Goal: Task Accomplishment & Management: Manage account settings

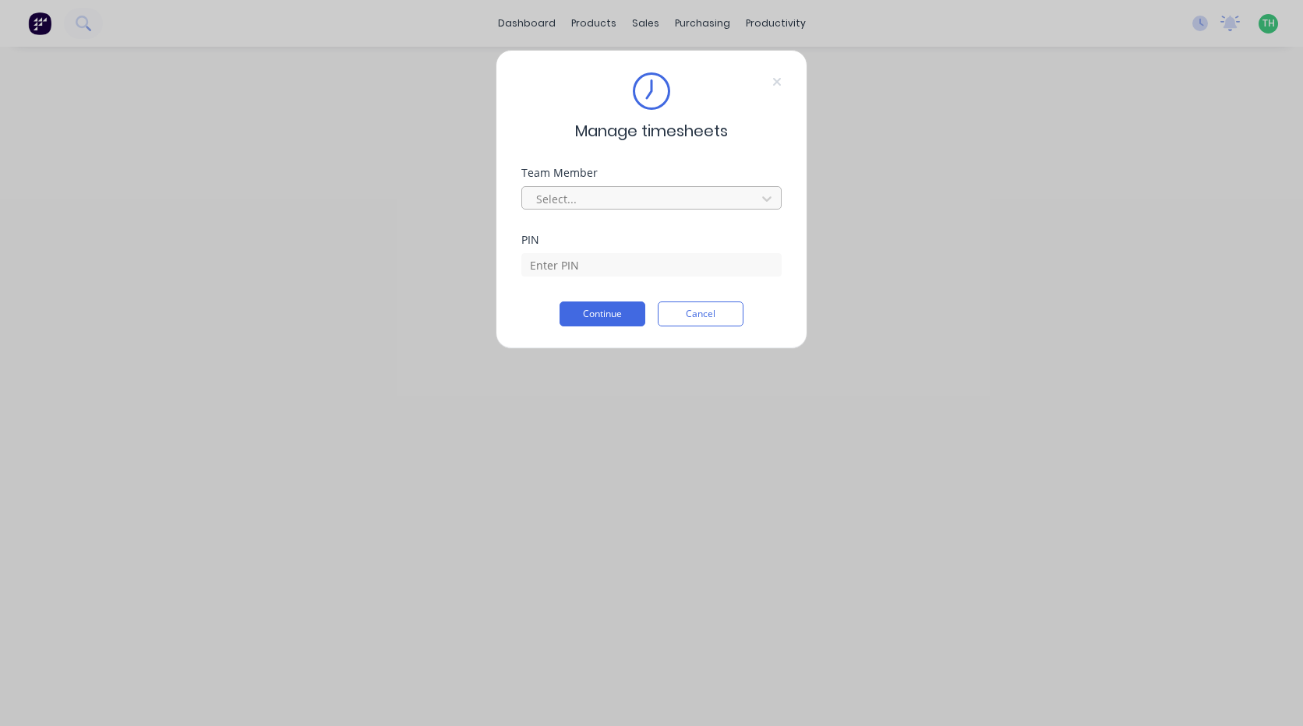
click at [733, 198] on div at bounding box center [642, 198] width 214 height 19
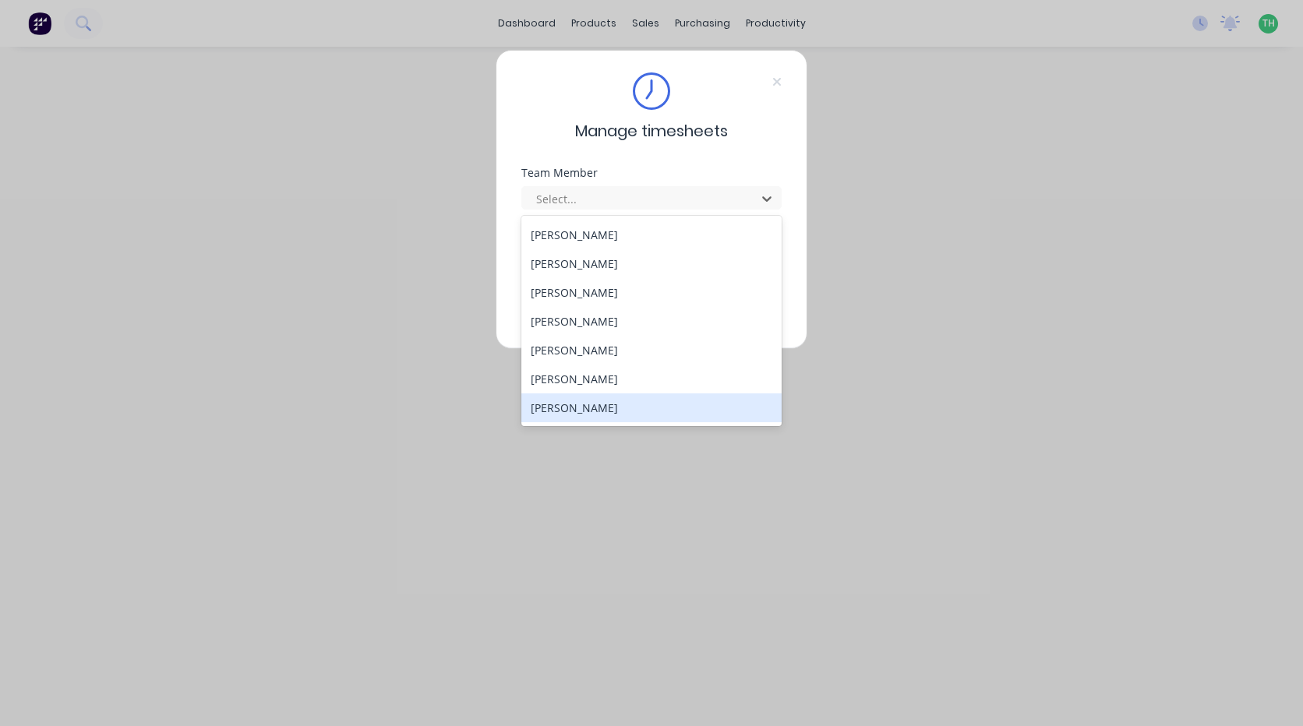
scroll to position [747, 0]
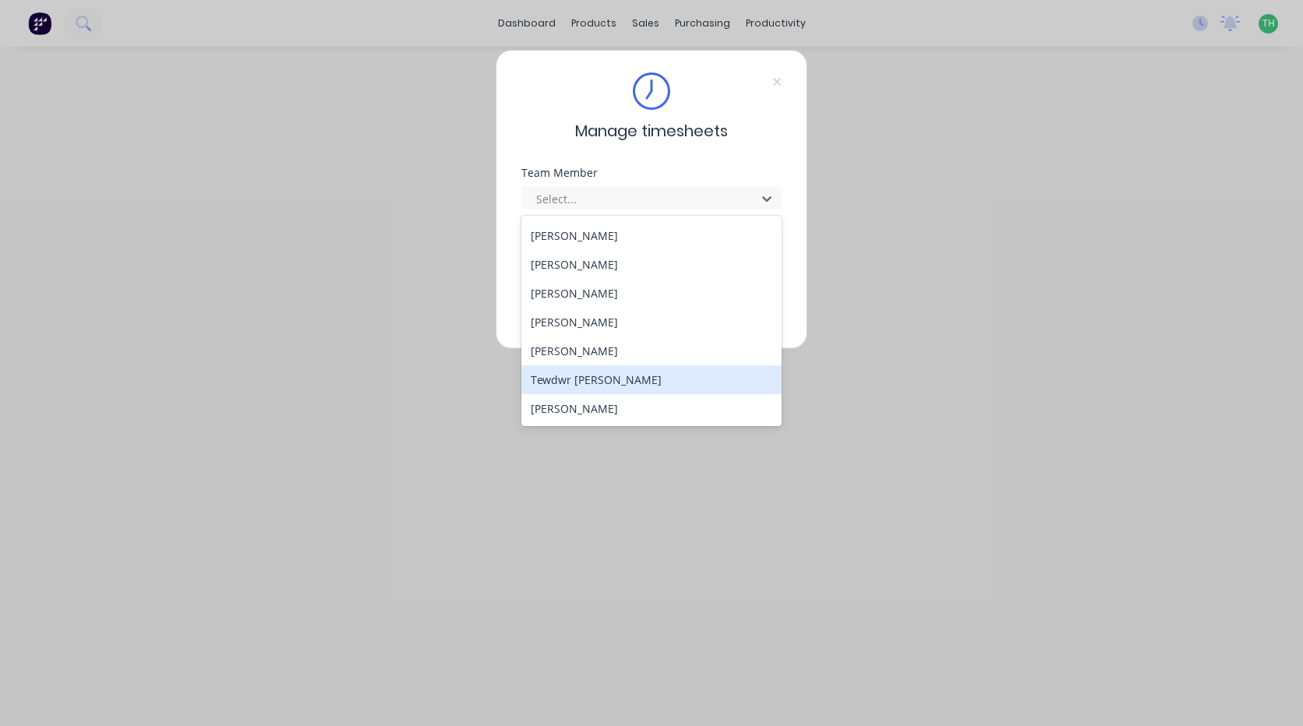
click at [637, 373] on div "Tewdwr [PERSON_NAME]" at bounding box center [651, 379] width 260 height 29
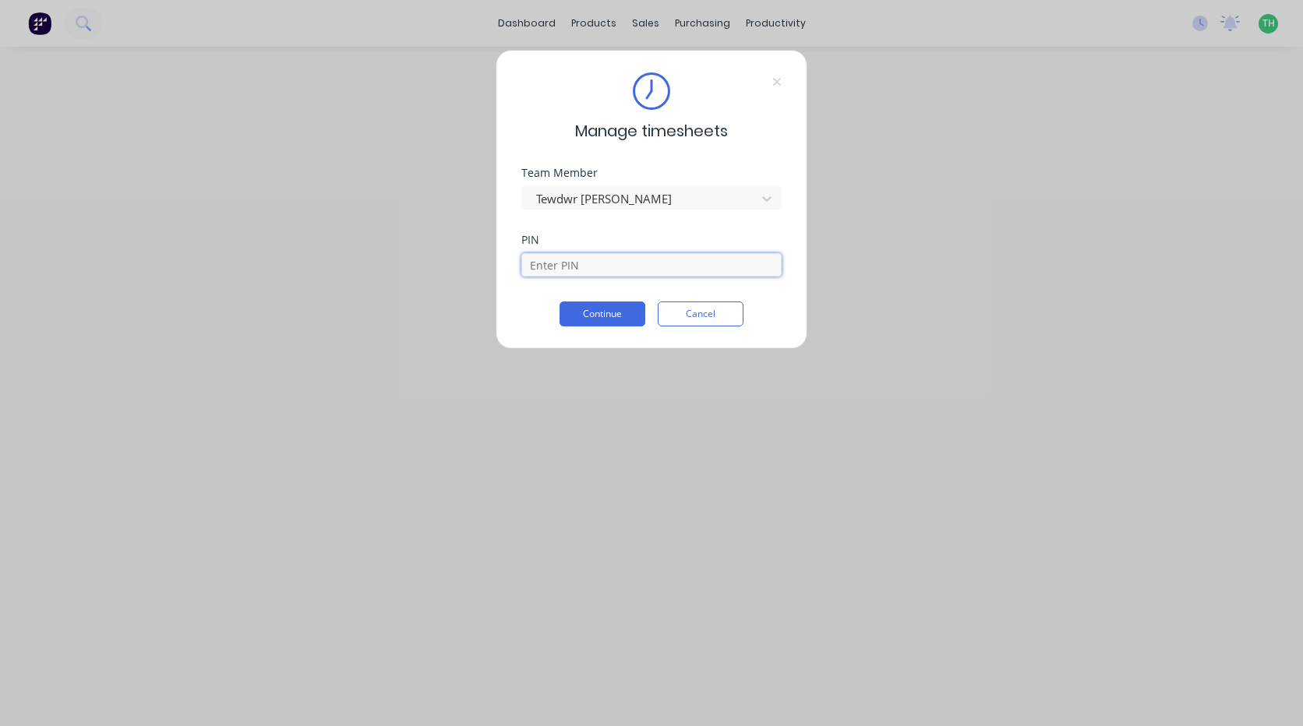
click at [591, 261] on input at bounding box center [651, 264] width 260 height 23
type input "2711"
click at [560, 302] on button "Continue" at bounding box center [603, 314] width 86 height 25
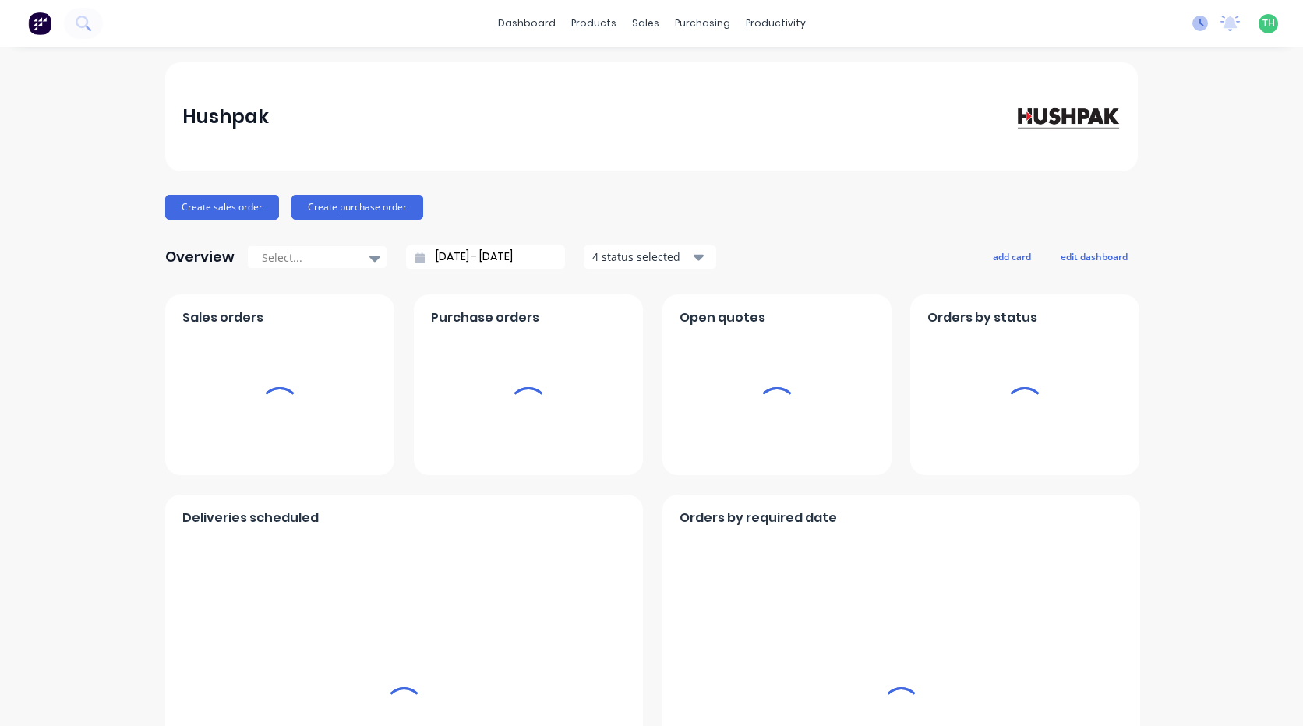
click at [1192, 21] on icon at bounding box center [1200, 24] width 16 height 16
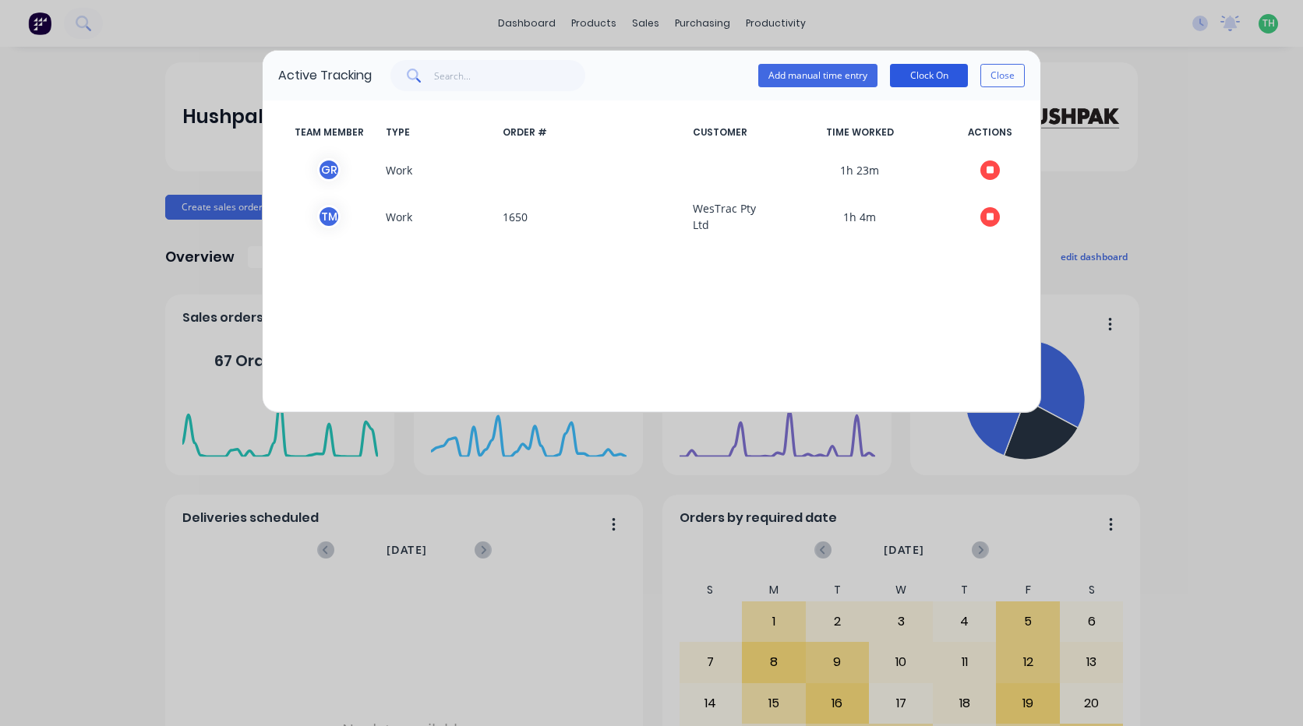
click at [937, 73] on button "Clock On" at bounding box center [929, 75] width 78 height 23
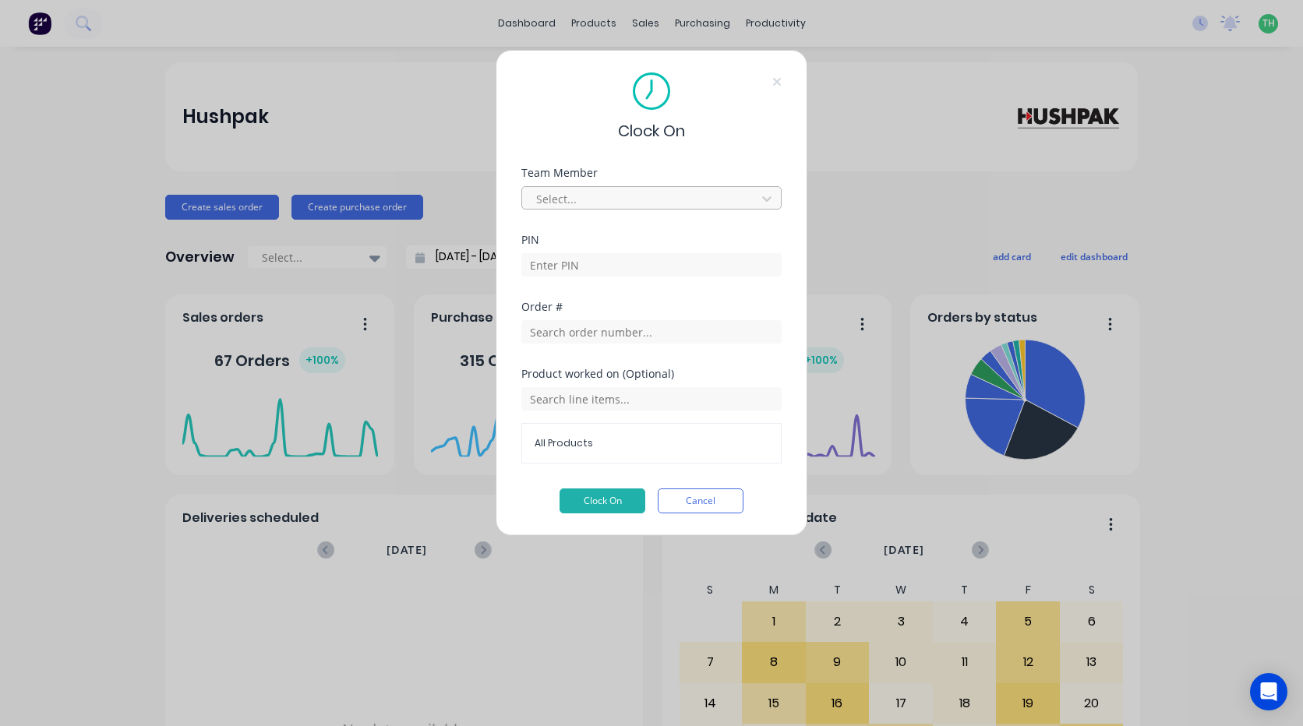
click at [708, 193] on div at bounding box center [642, 198] width 214 height 19
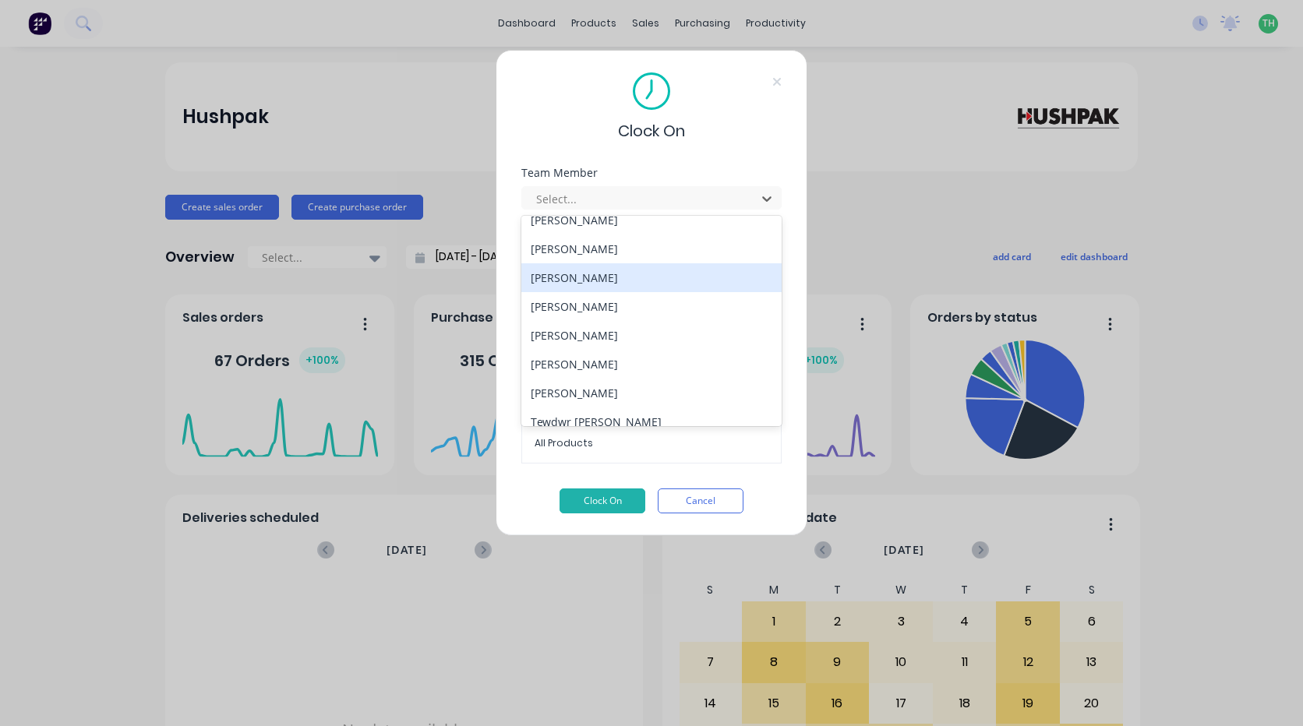
scroll to position [747, 0]
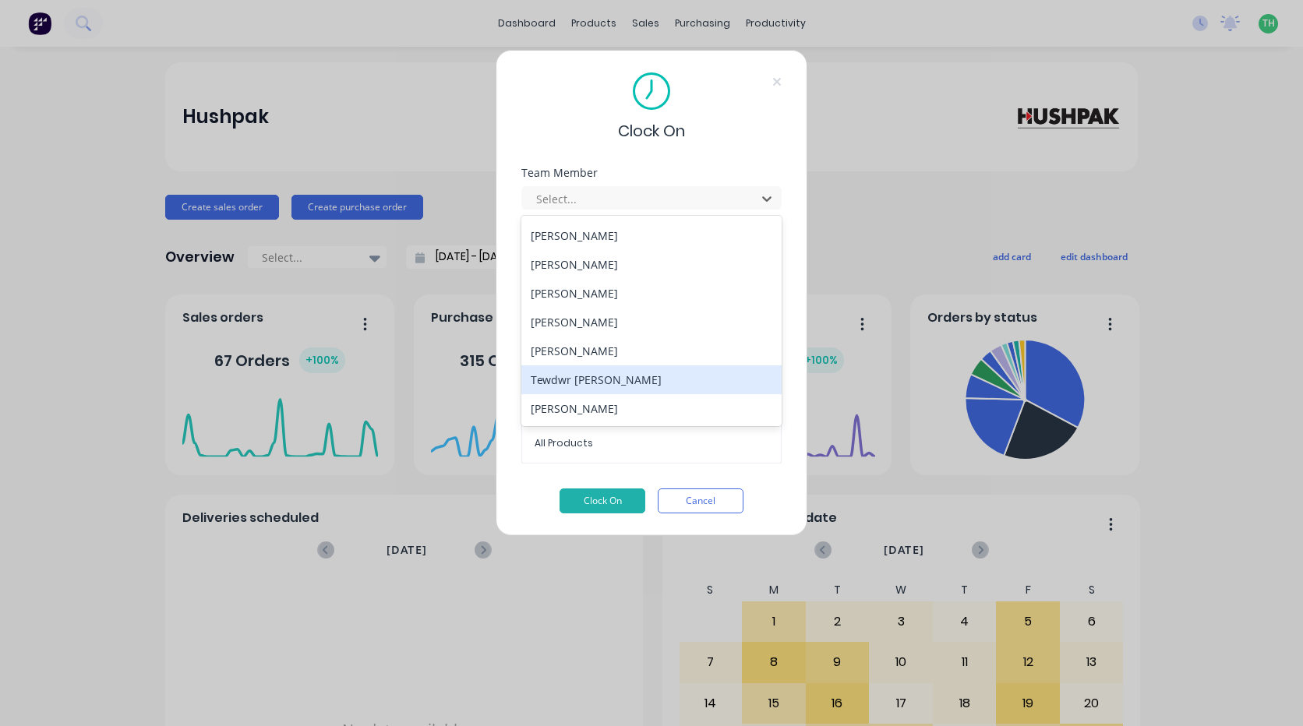
drag, startPoint x: 673, startPoint y: 383, endPoint x: 655, endPoint y: 369, distance: 22.8
click at [672, 383] on div "Tewdwr [PERSON_NAME]" at bounding box center [651, 379] width 260 height 29
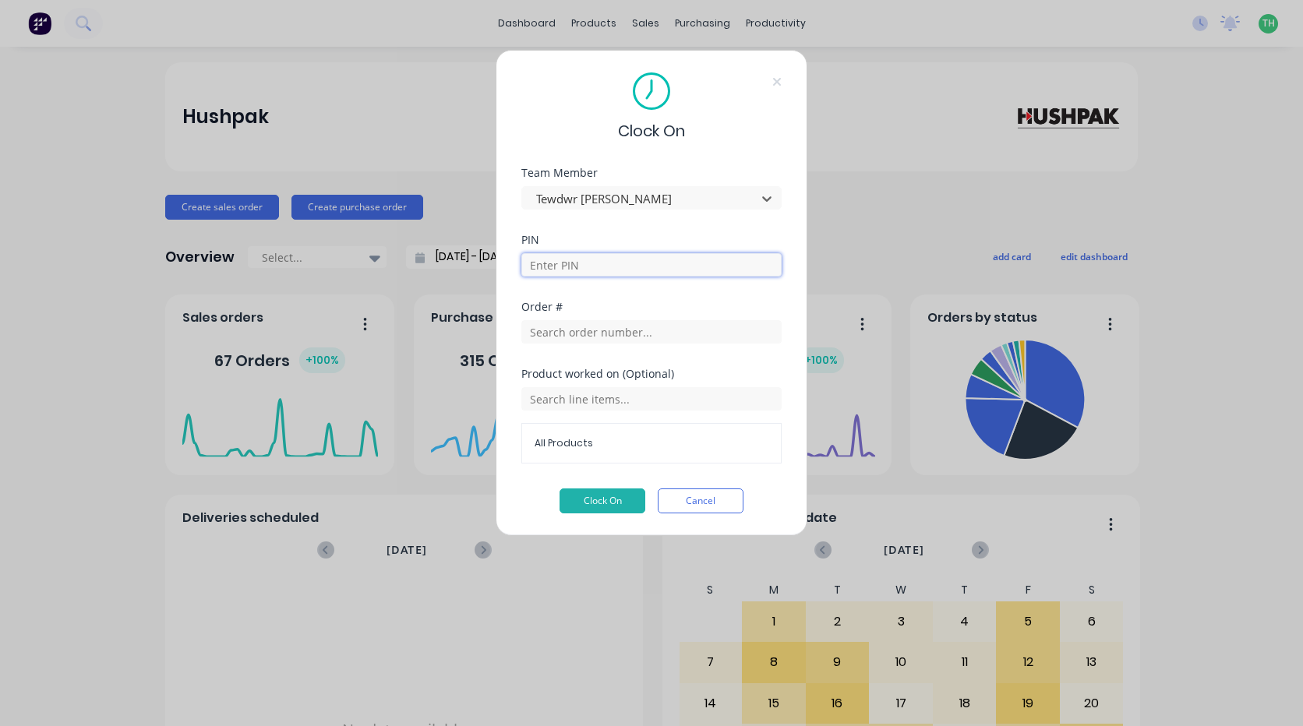
click at [602, 265] on input at bounding box center [651, 264] width 260 height 23
type input "2711"
click at [589, 497] on button "Clock On" at bounding box center [603, 501] width 86 height 25
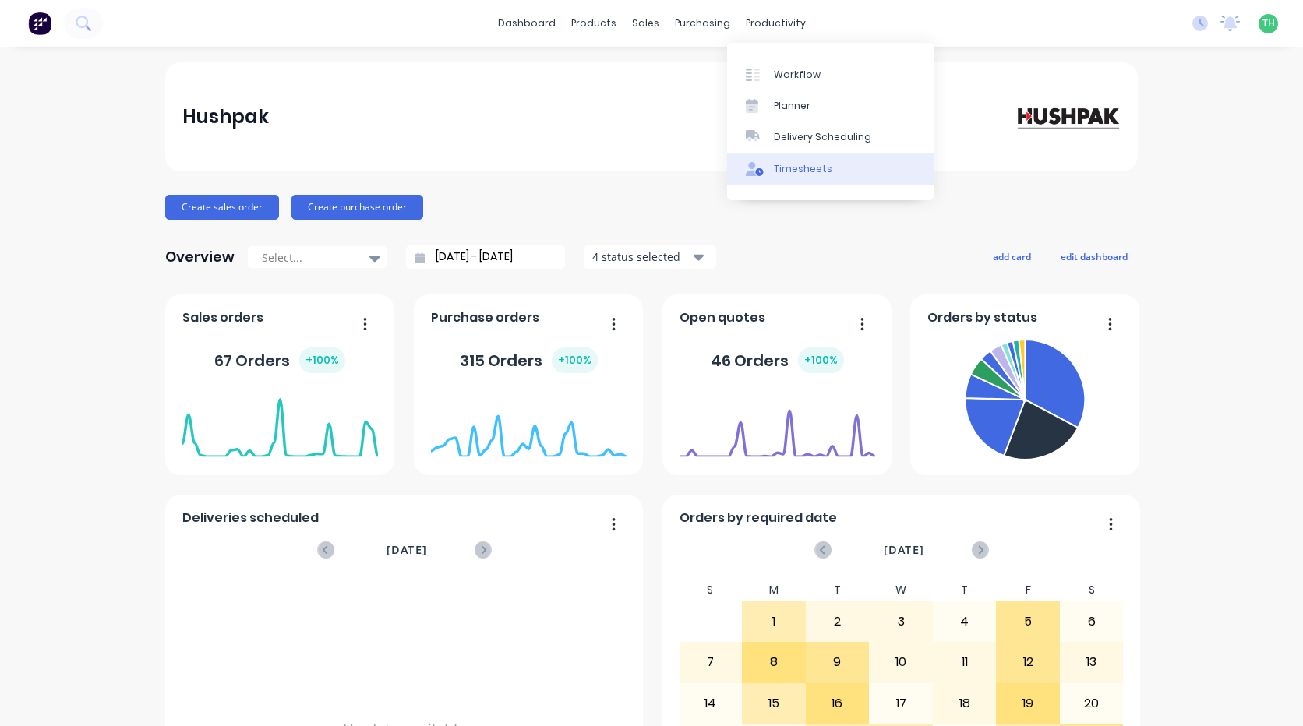
click at [786, 167] on div "Timesheets" at bounding box center [803, 169] width 58 height 14
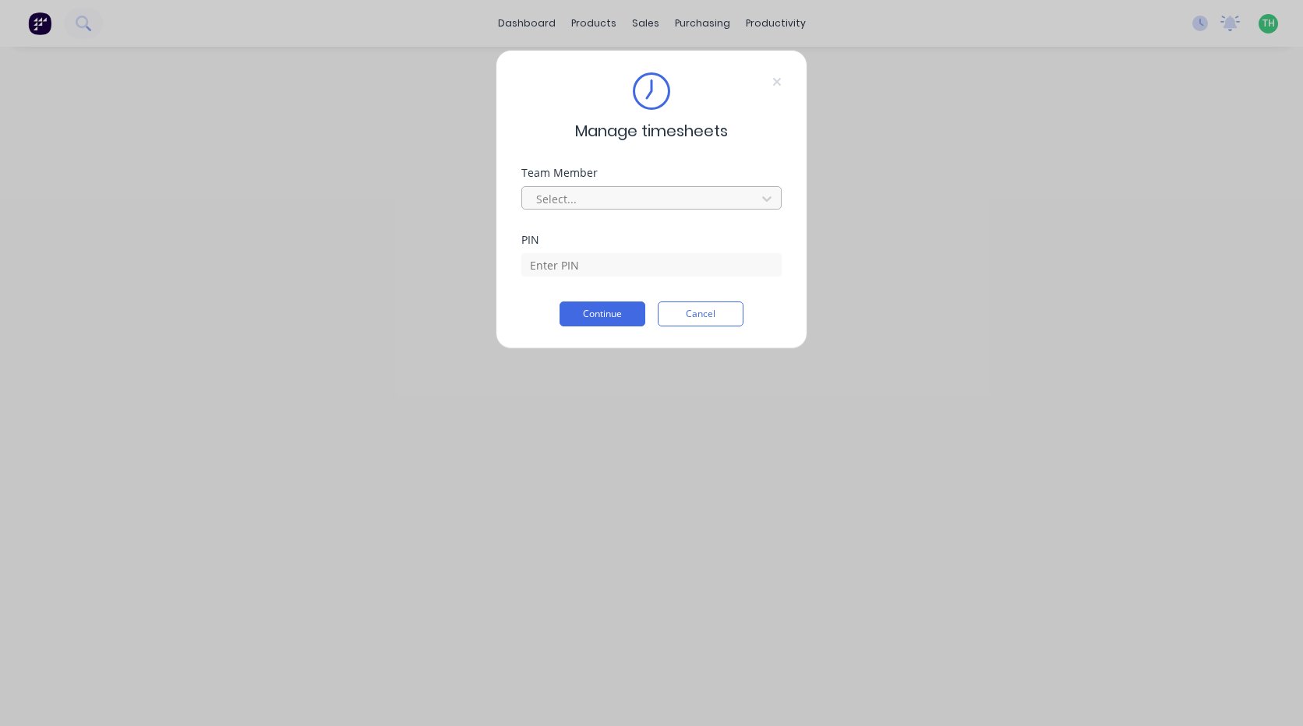
click at [638, 194] on div at bounding box center [642, 198] width 214 height 19
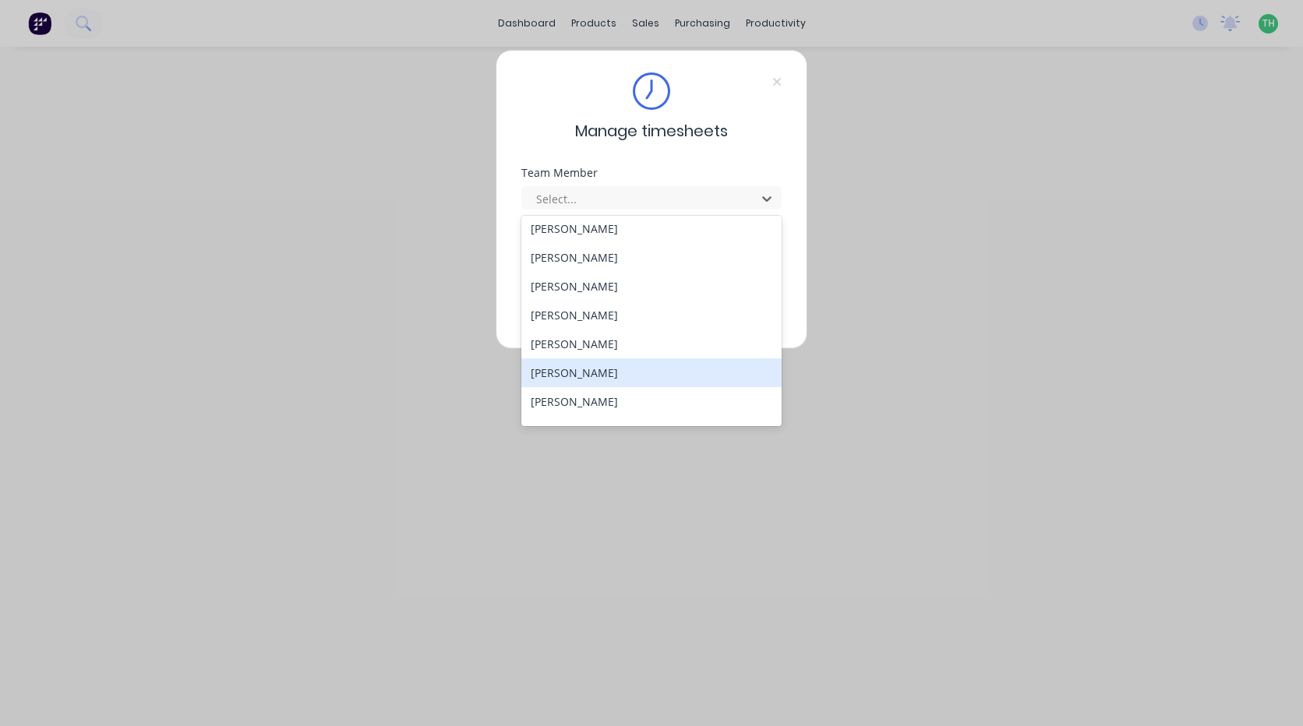
scroll to position [747, 0]
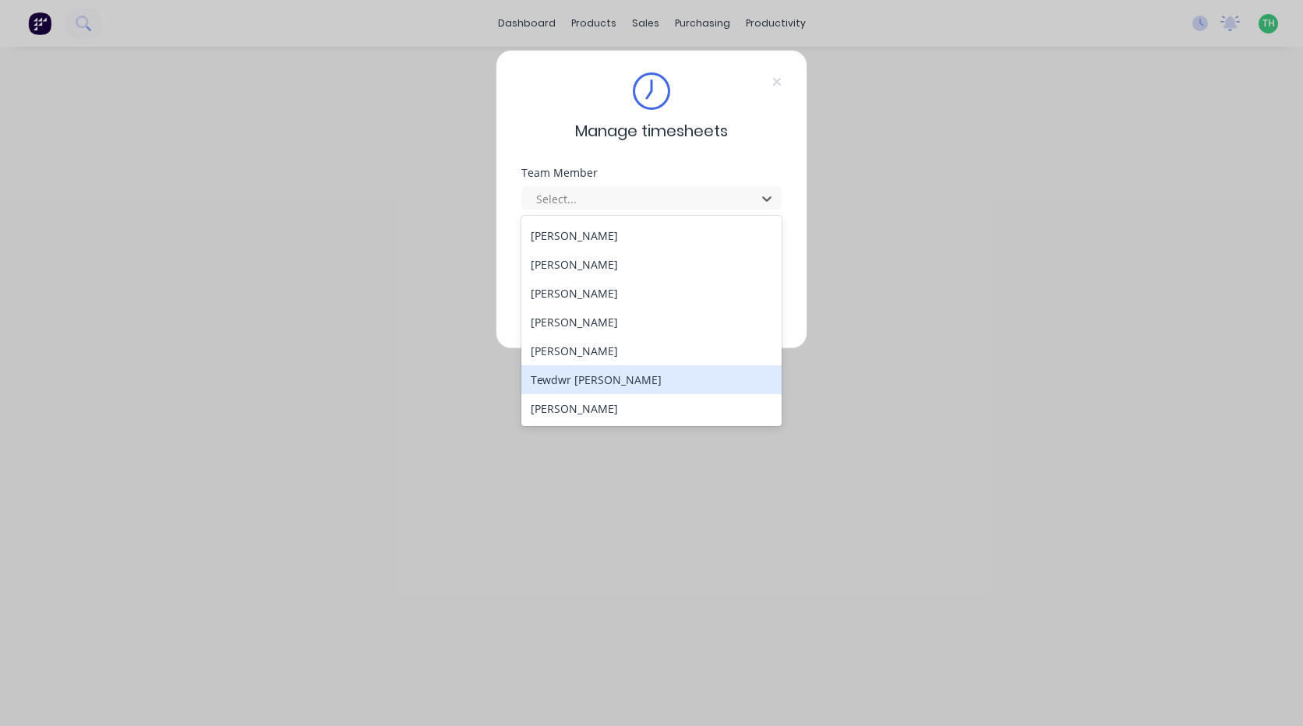
click at [618, 381] on div "Tewdwr [PERSON_NAME]" at bounding box center [651, 379] width 260 height 29
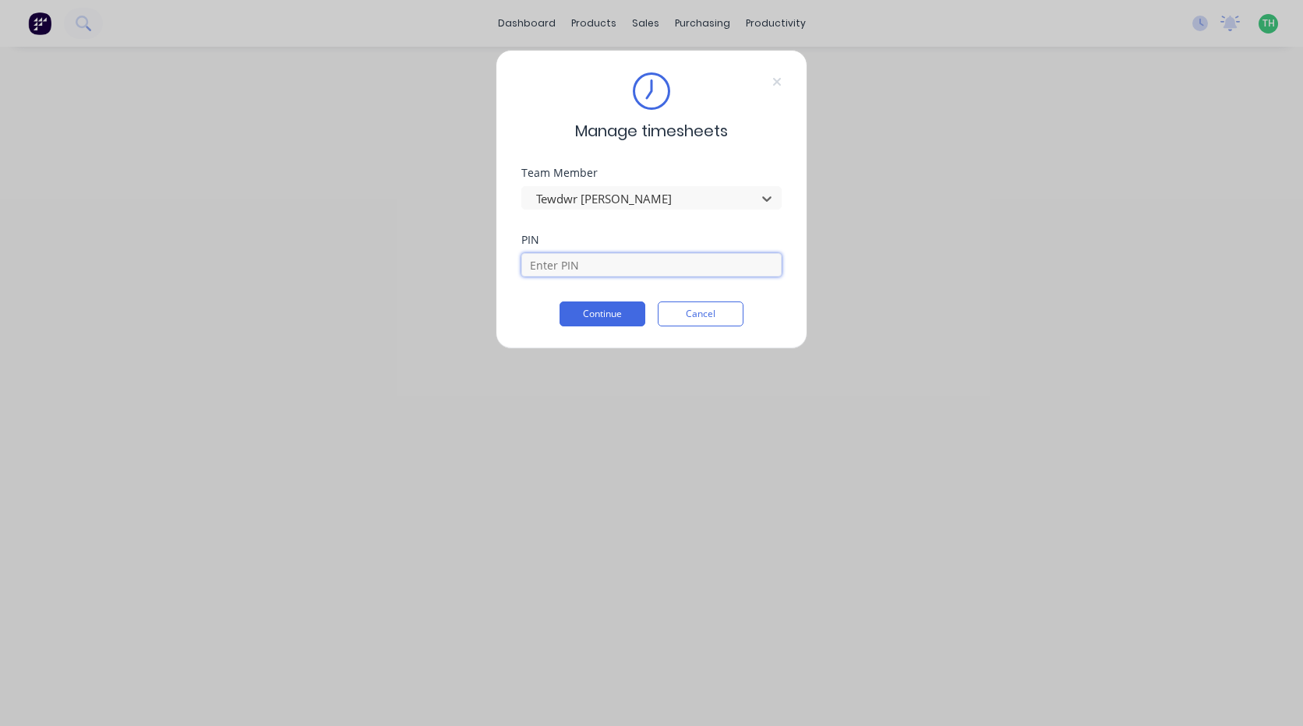
click at [595, 270] on input at bounding box center [651, 264] width 260 height 23
type input "2711"
click at [616, 312] on button "Continue" at bounding box center [603, 314] width 86 height 25
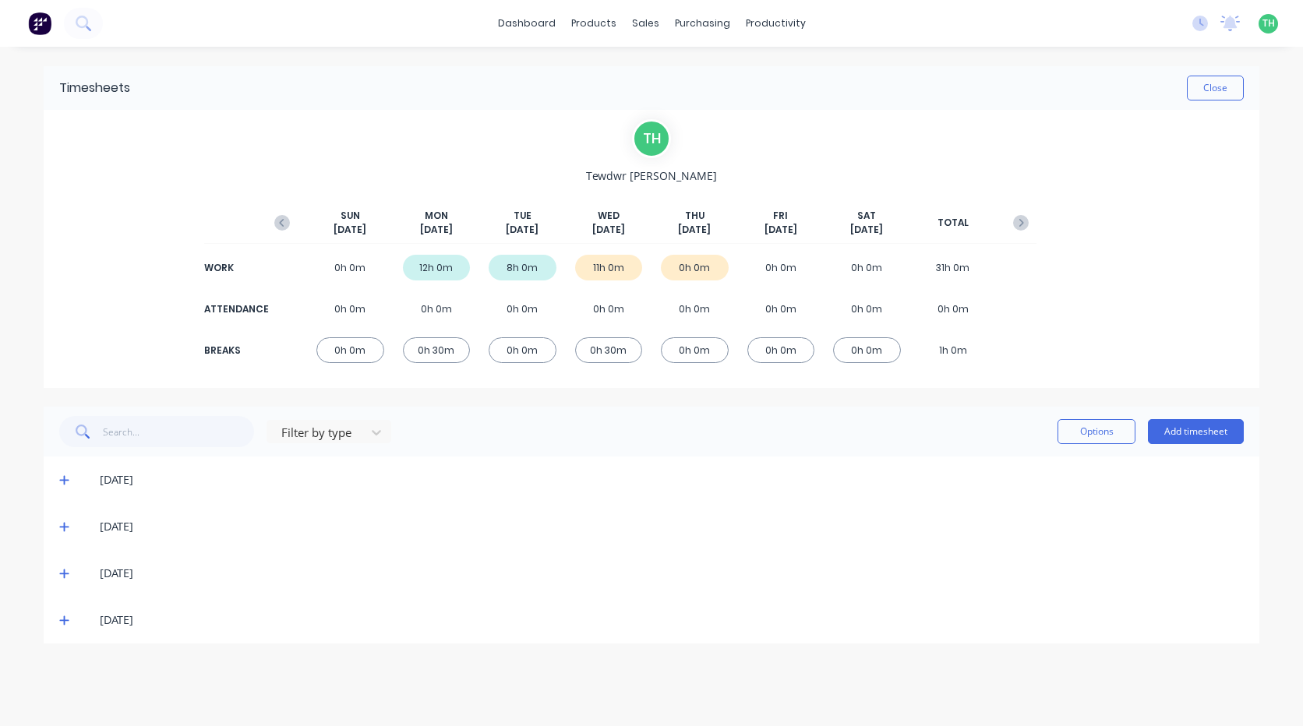
click at [65, 574] on icon at bounding box center [63, 574] width 9 height 9
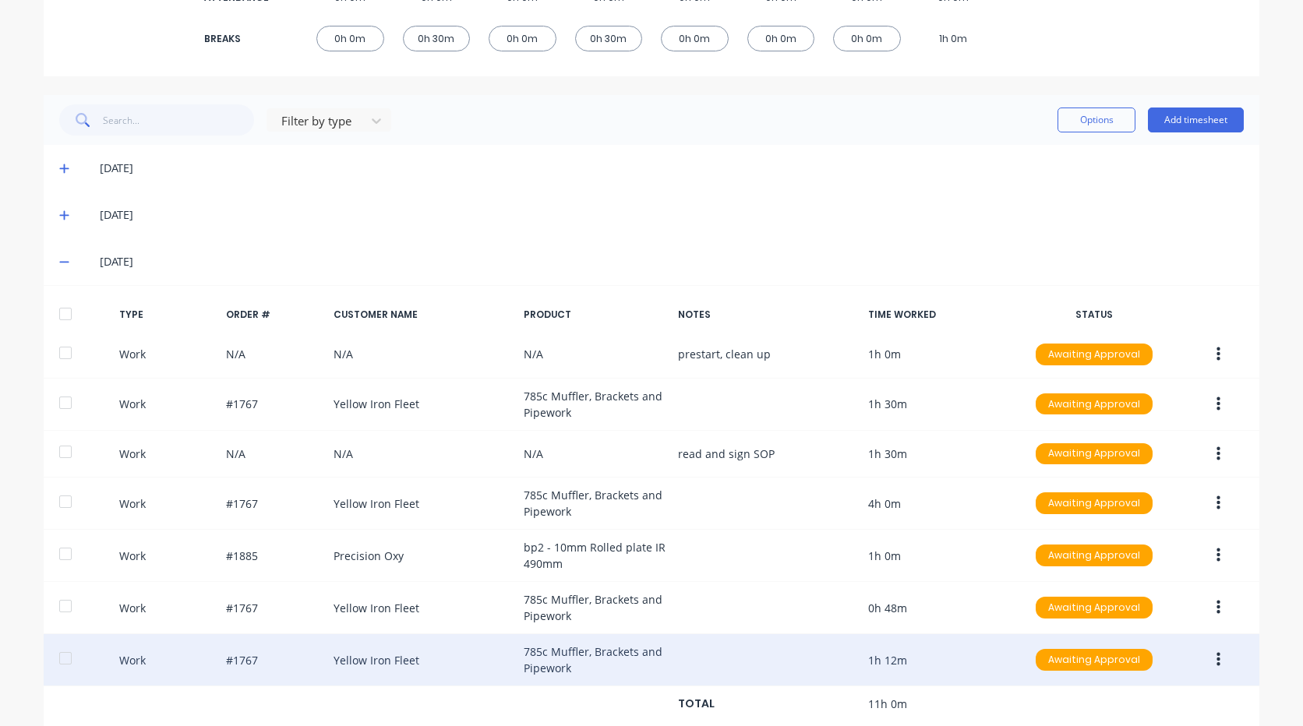
scroll to position [528, 0]
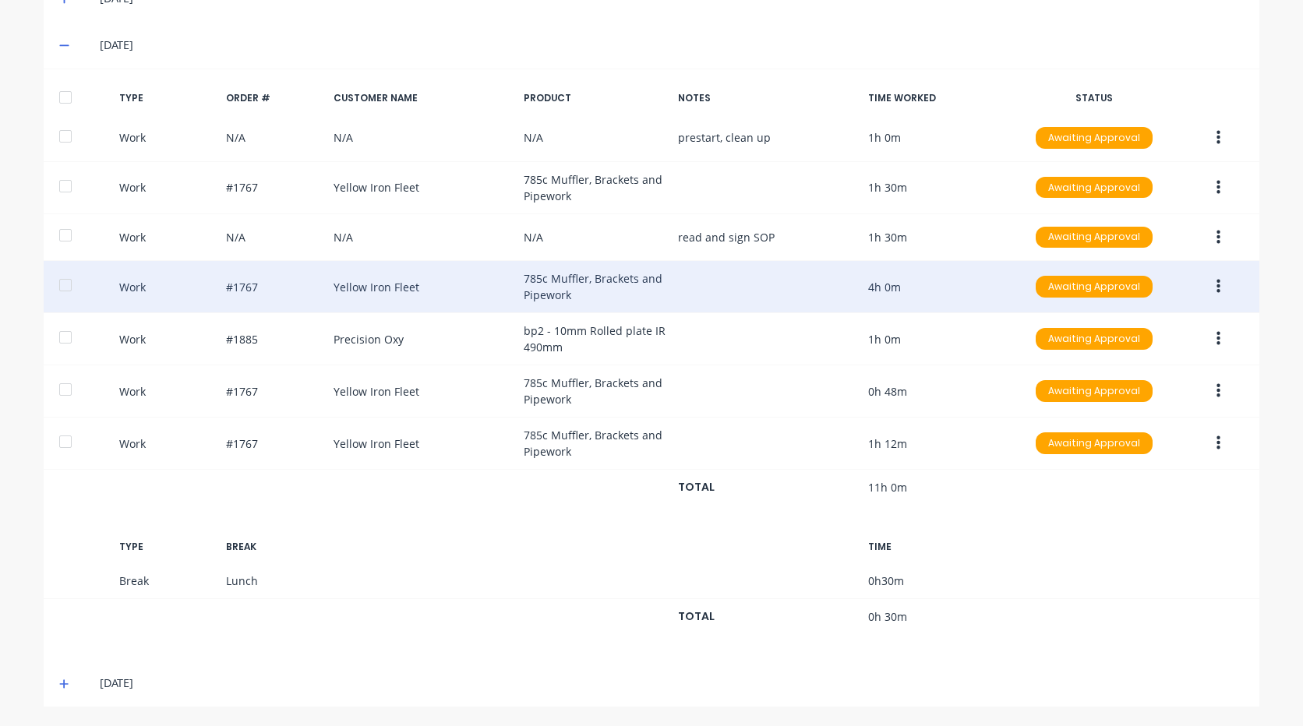
click at [1216, 294] on button "button" at bounding box center [1218, 287] width 37 height 28
click at [1162, 267] on div "Edit" at bounding box center [1163, 260] width 120 height 23
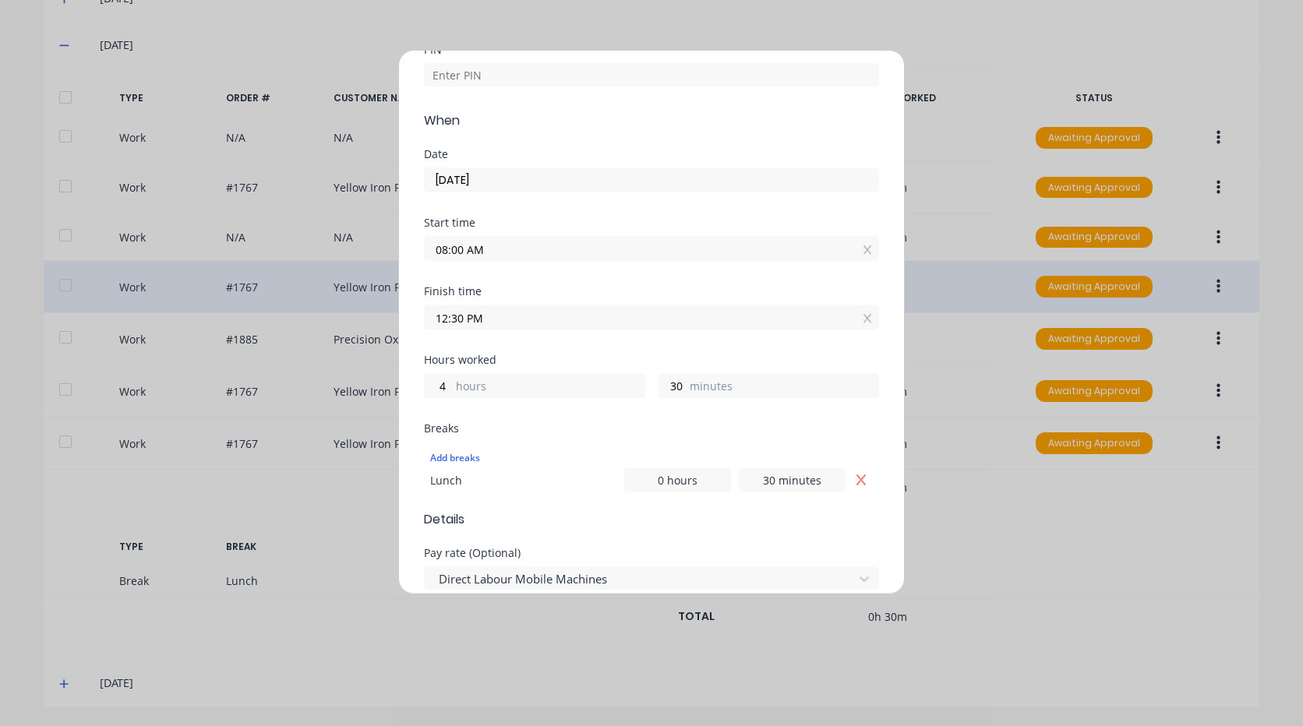
scroll to position [156, 0]
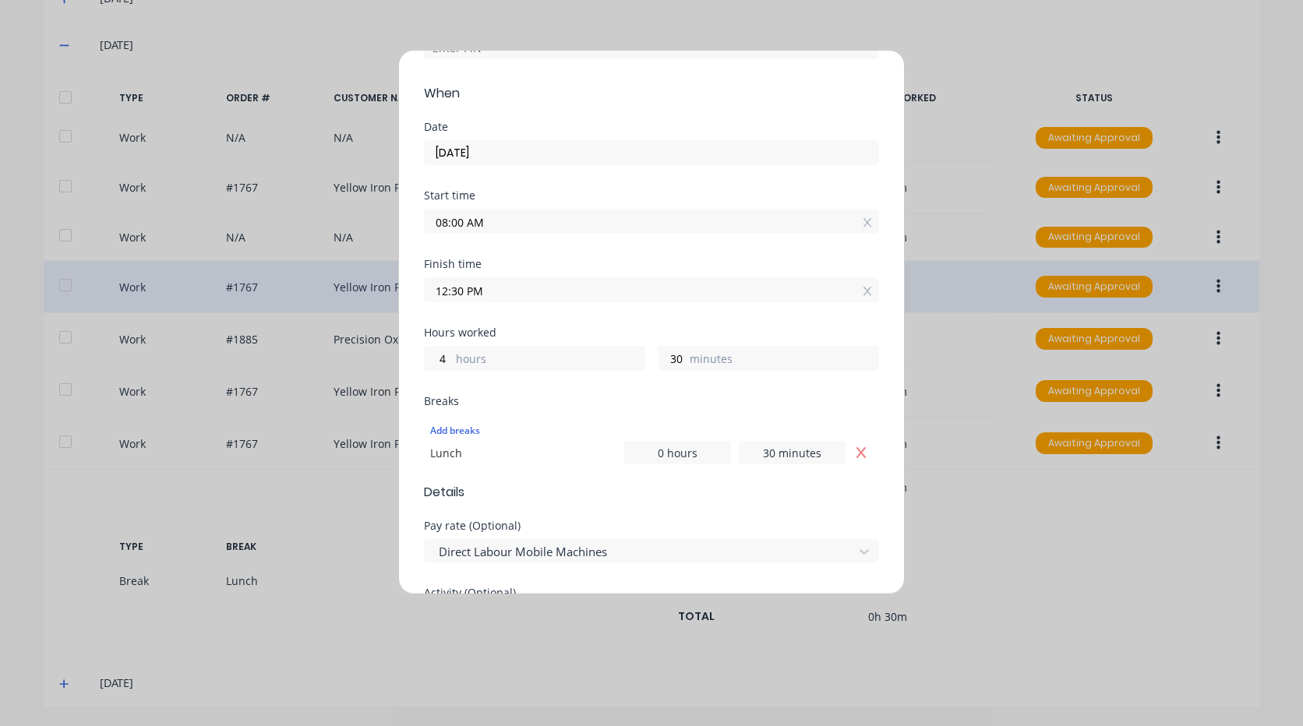
click at [990, 94] on div "Edit time tracking entry Work Attendance PIN When Date [DATE] Start time 08:00 …" at bounding box center [651, 363] width 1303 height 726
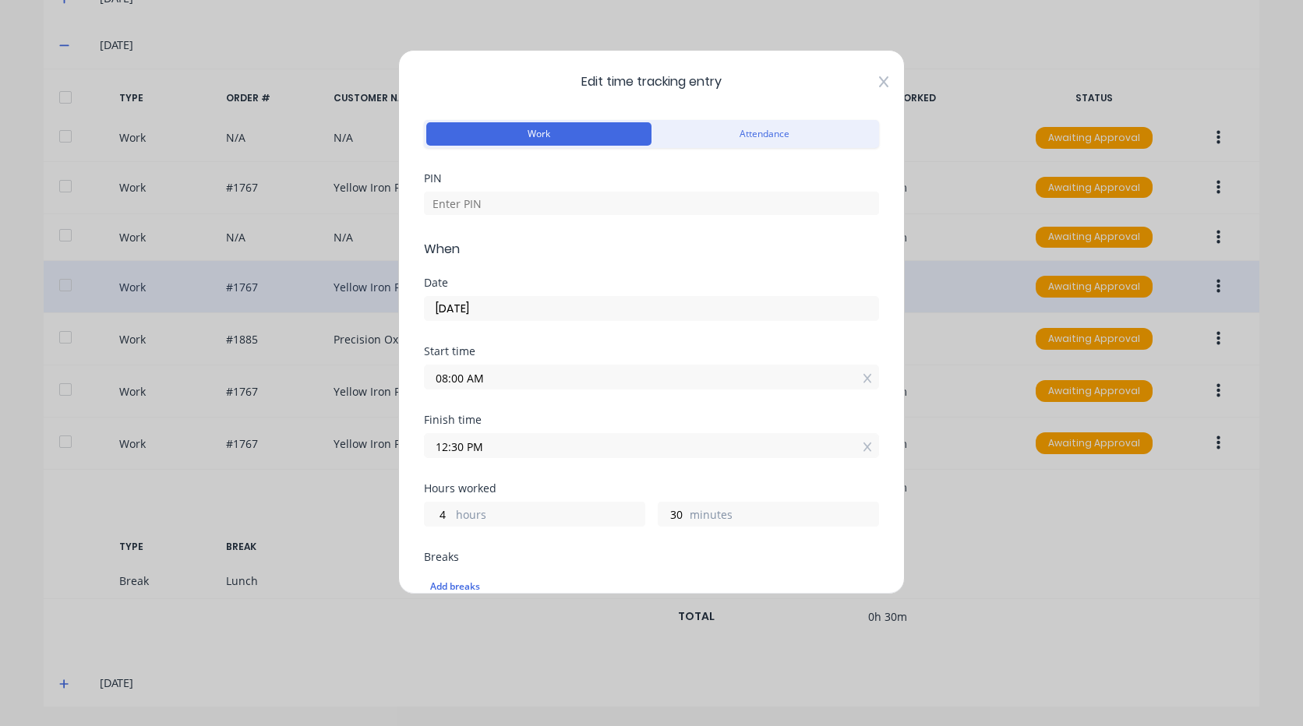
click at [868, 79] on div "Edit time tracking entry Work Attendance PIN When Date [DATE] Start time 08:00 …" at bounding box center [651, 322] width 507 height 545
click at [879, 83] on icon at bounding box center [883, 81] width 9 height 11
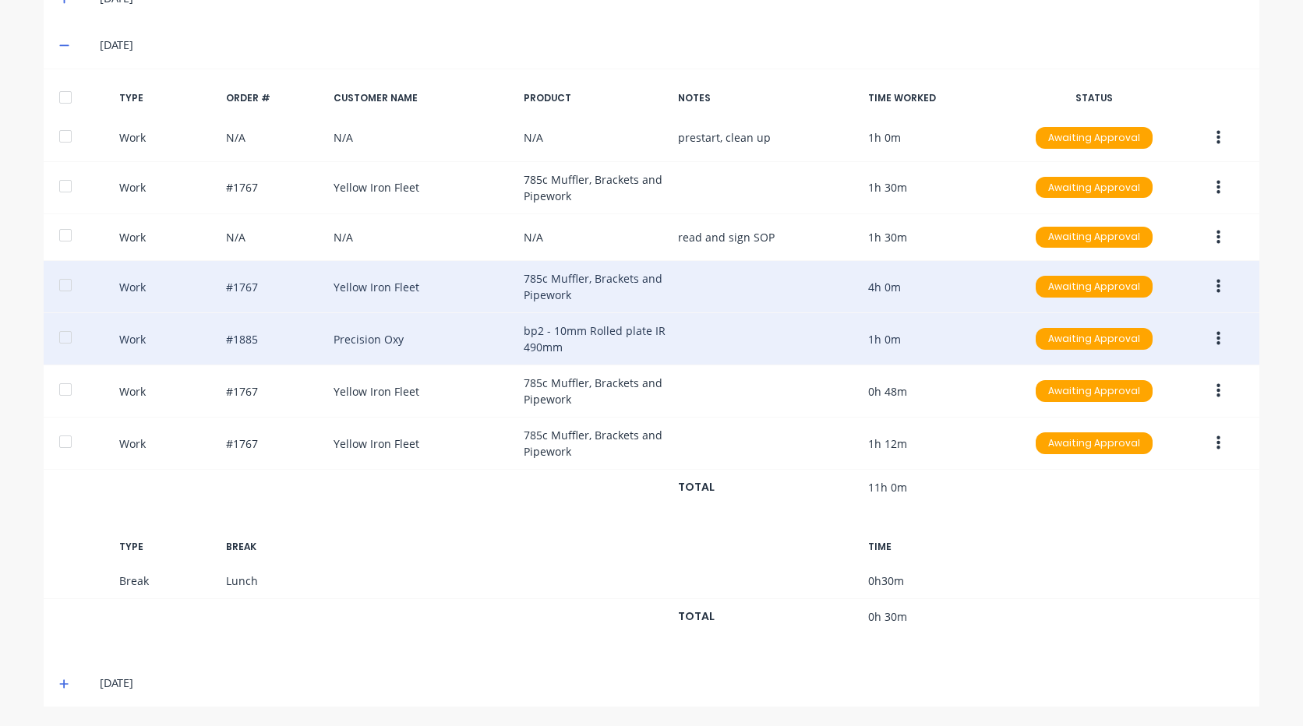
click at [1216, 335] on icon "button" at bounding box center [1218, 339] width 4 height 14
click at [1149, 320] on div "Edit" at bounding box center [1163, 312] width 120 height 23
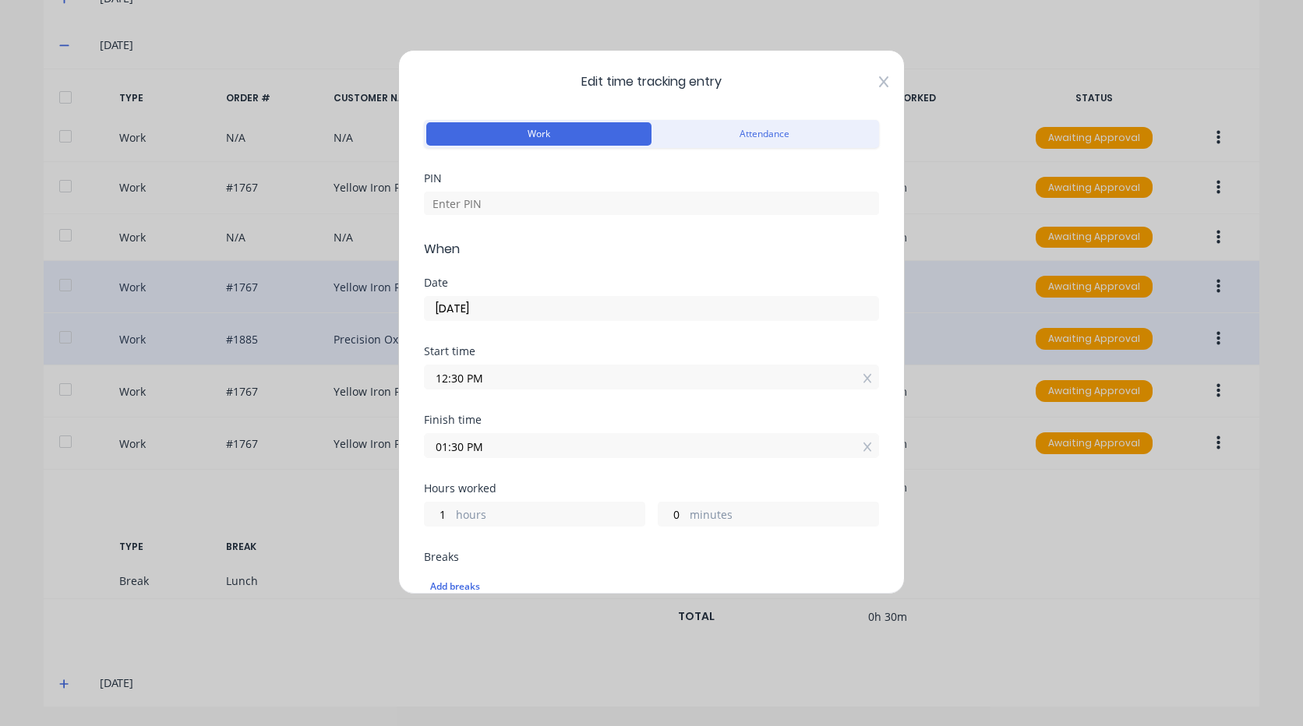
click at [879, 79] on icon at bounding box center [883, 81] width 9 height 11
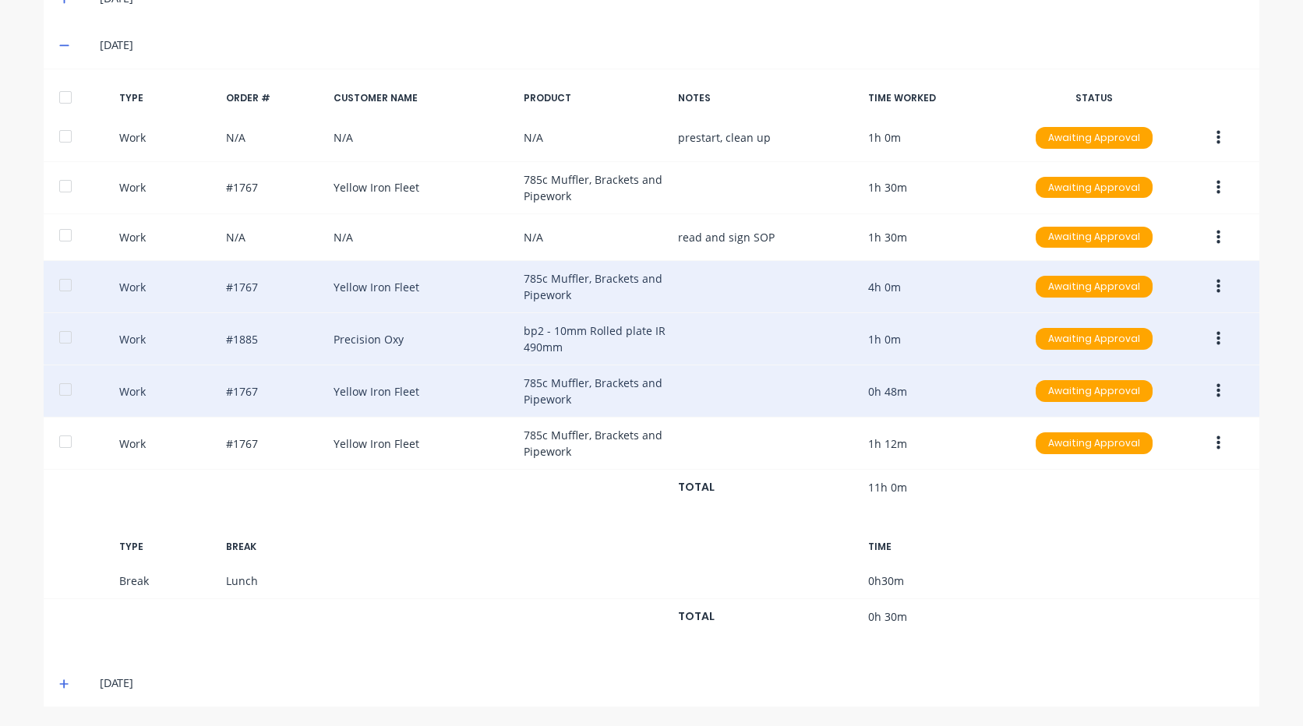
click at [1218, 387] on button "button" at bounding box center [1218, 391] width 37 height 28
click at [1136, 363] on div "Edit" at bounding box center [1163, 364] width 120 height 23
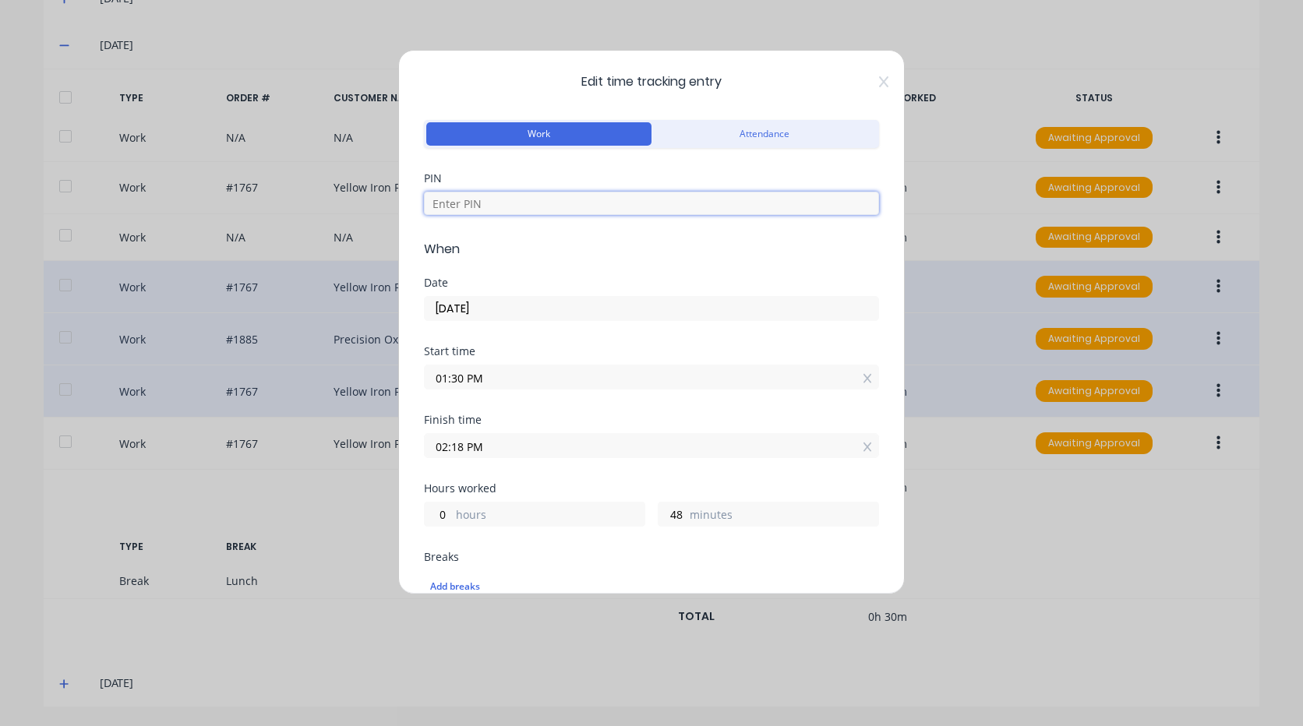
click at [523, 202] on input at bounding box center [651, 203] width 455 height 23
type input "2711"
click at [529, 445] on input "02:18 PM" at bounding box center [652, 445] width 454 height 23
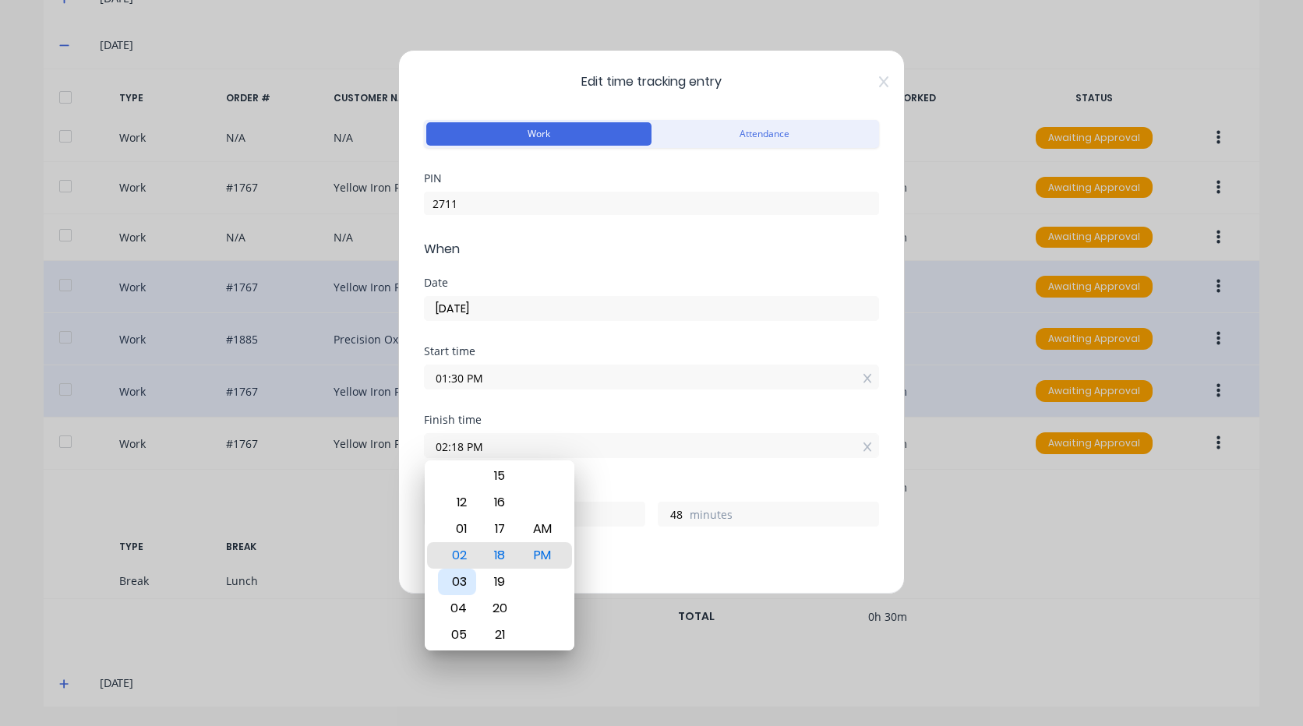
click at [464, 578] on div "03" at bounding box center [457, 582] width 38 height 26
type input "03:18 PM"
type input "1"
type input "03:20 PM"
type input "50"
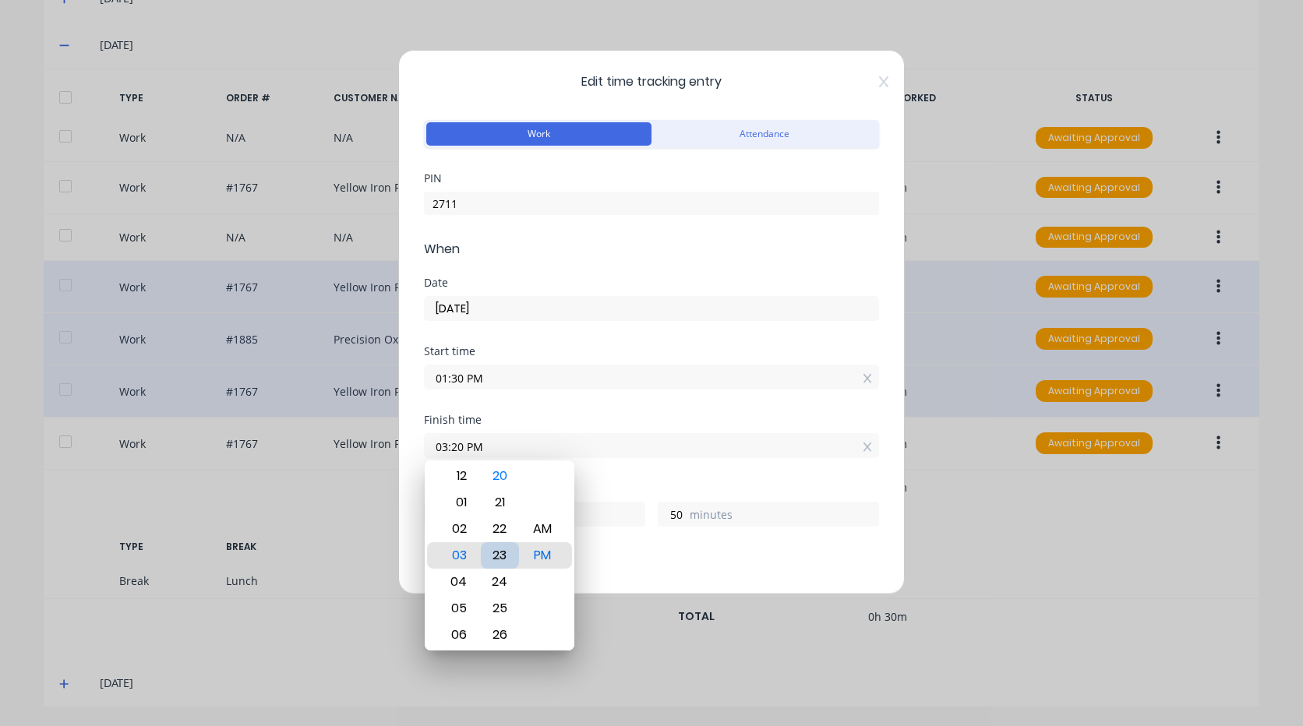
type input "03:23 PM"
type input "53"
type input "03:26 PM"
type input "56"
type input "03:29 PM"
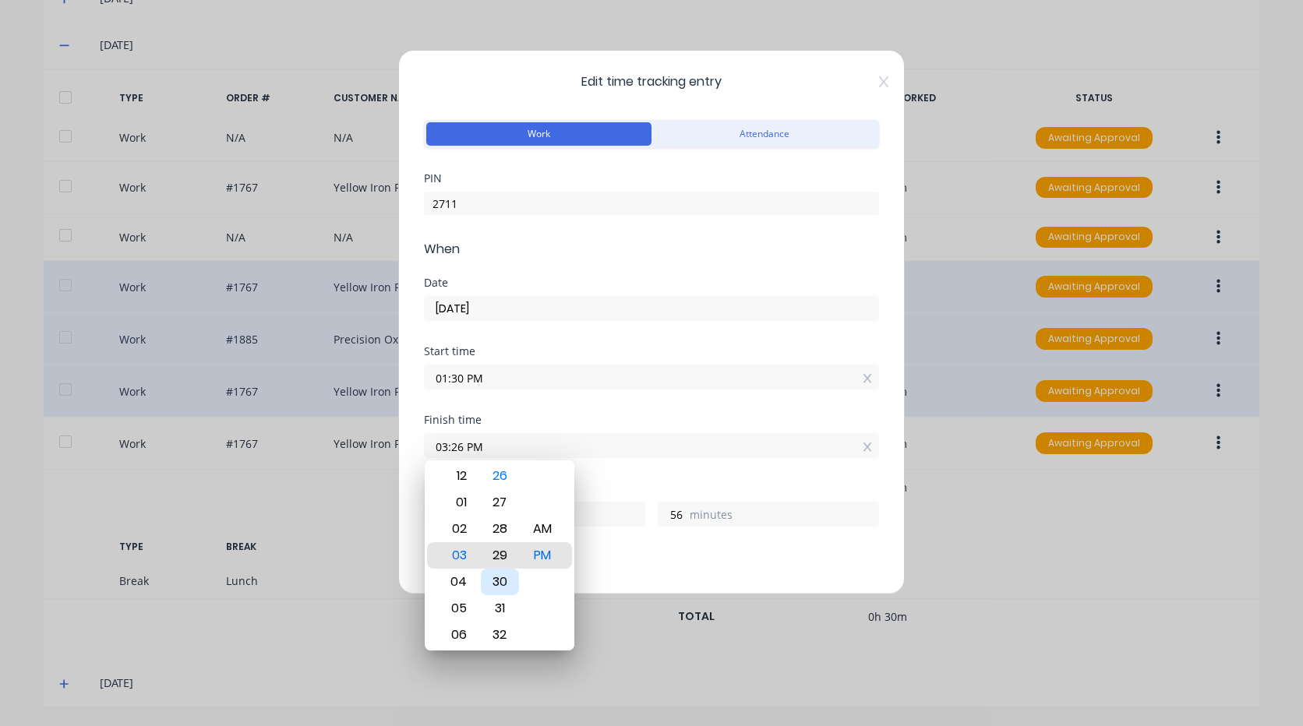
type input "59"
click at [501, 579] on div "30" at bounding box center [500, 582] width 38 height 26
type input "03:30 PM"
type input "2"
type input "0"
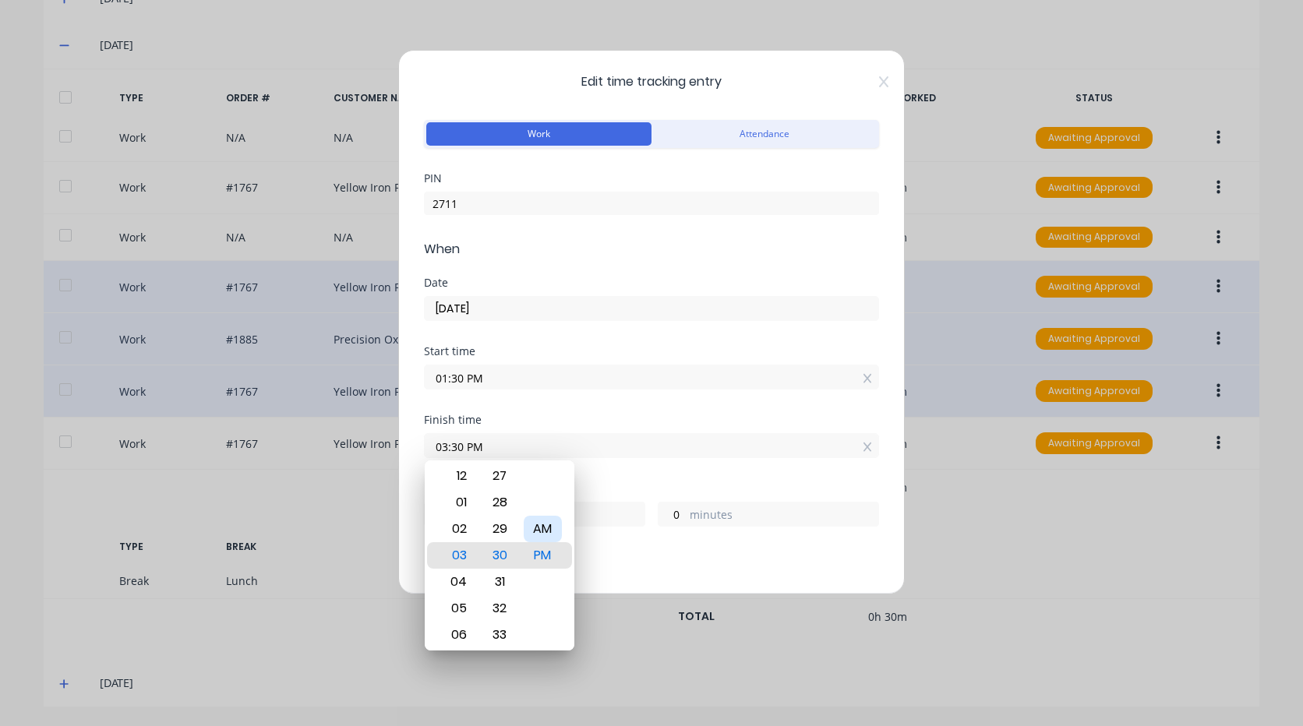
click at [550, 528] on div "AM" at bounding box center [543, 529] width 38 height 26
type input "03:30 AM"
type input "14"
click at [542, 581] on div "PM" at bounding box center [543, 582] width 38 height 26
type input "03:30 PM"
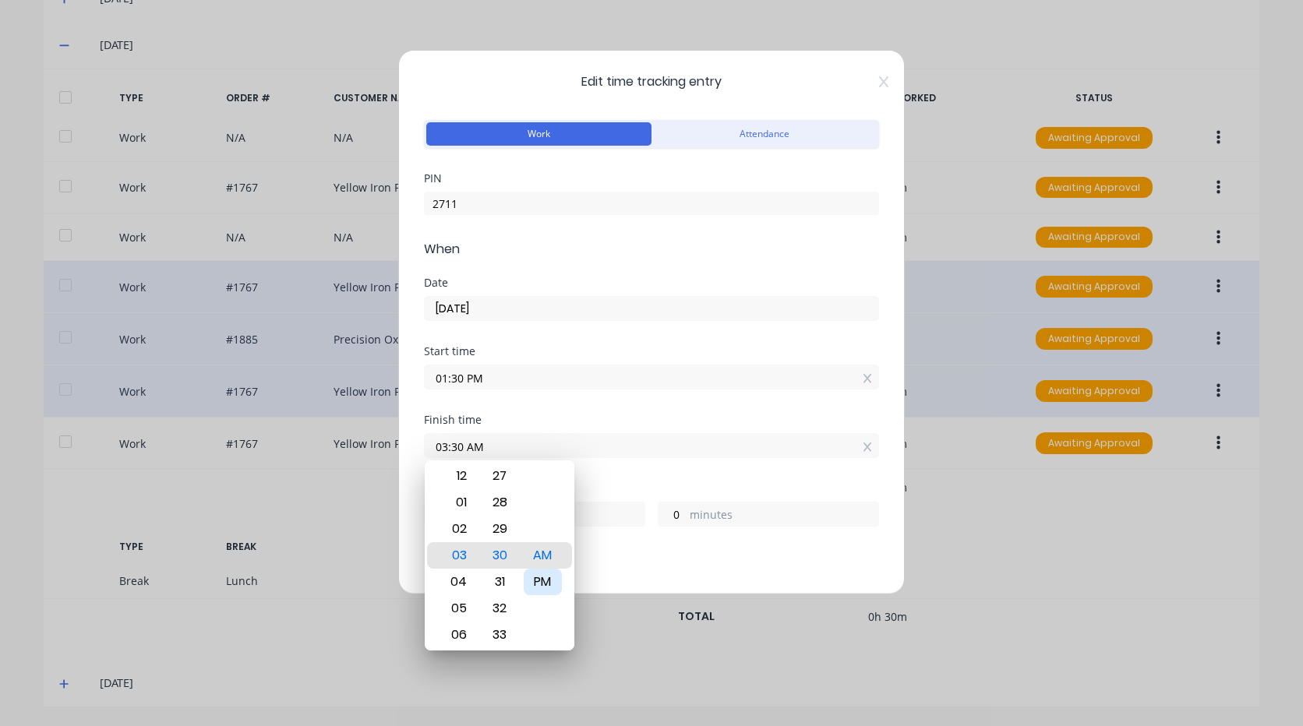
type input "2"
click at [580, 414] on div "Start time 01:30 PM" at bounding box center [651, 380] width 455 height 69
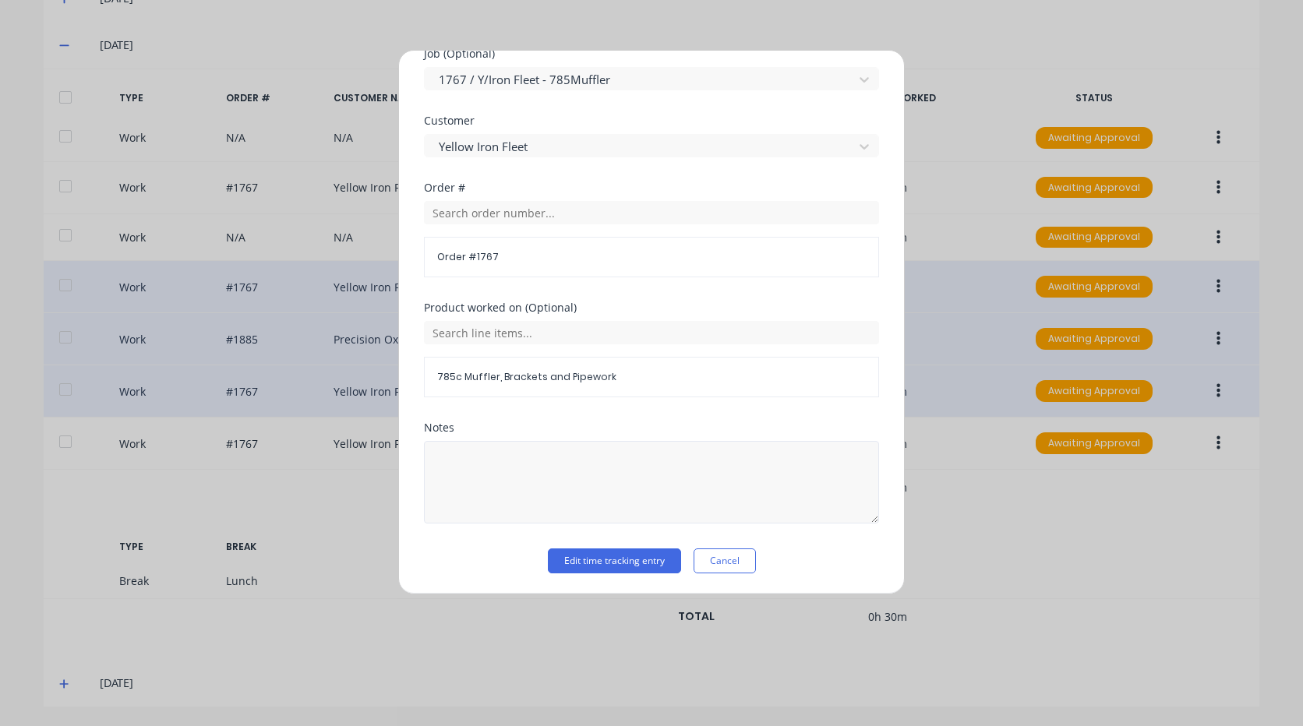
scroll to position [740, 0]
click at [627, 562] on button "Edit time tracking entry" at bounding box center [614, 559] width 133 height 25
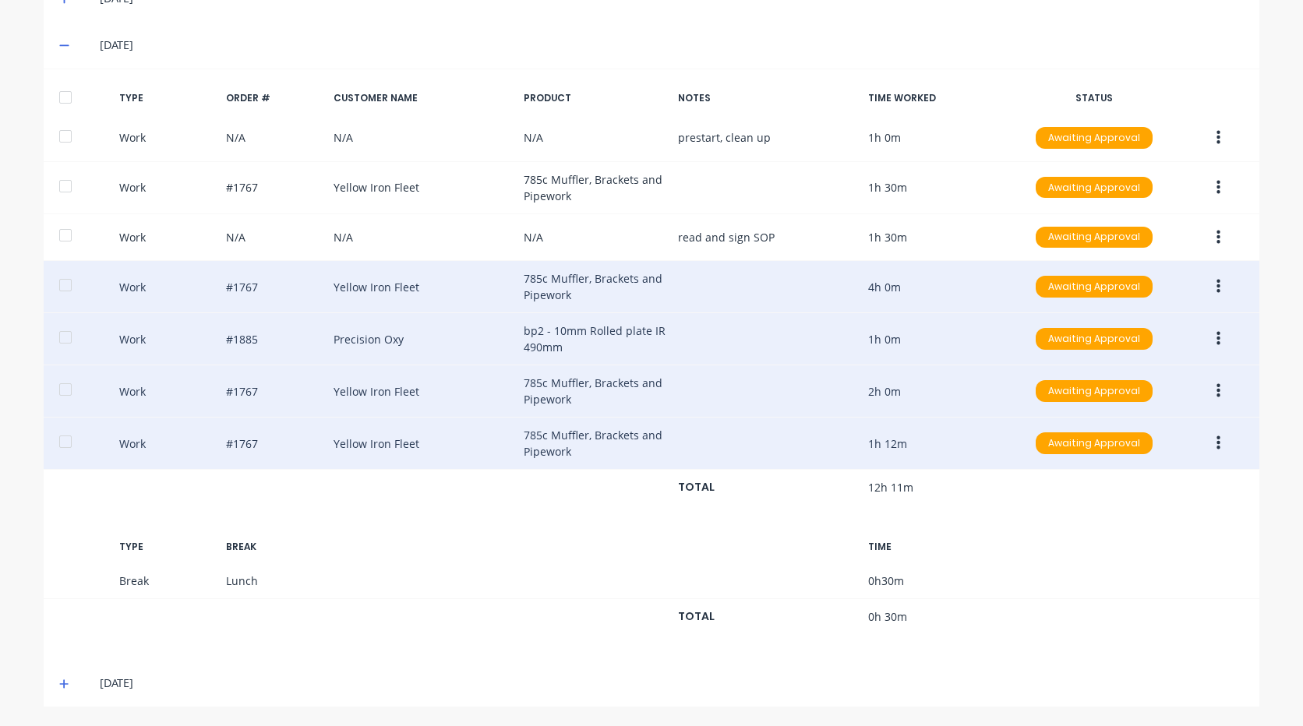
click at [1220, 448] on button "button" at bounding box center [1218, 443] width 37 height 28
click at [1135, 477] on div "Delete" at bounding box center [1163, 479] width 120 height 23
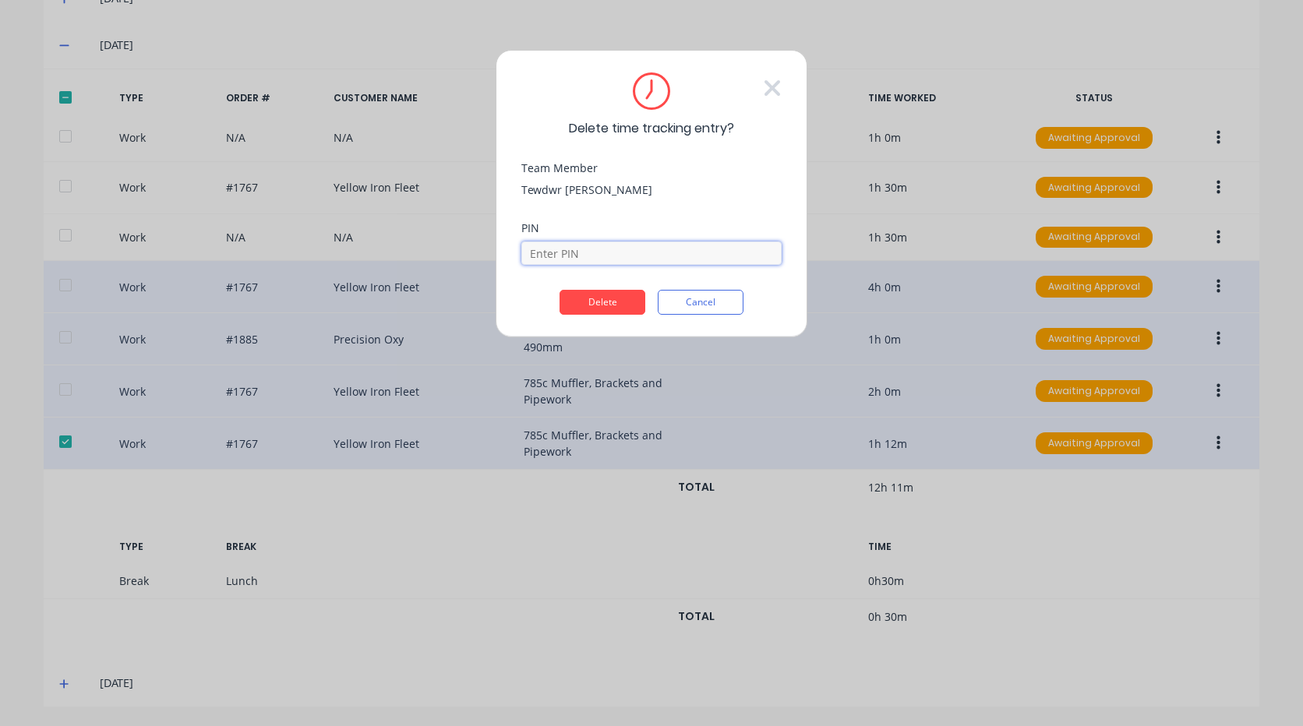
click at [595, 257] on input at bounding box center [651, 253] width 260 height 23
type input "2711"
click at [604, 295] on button "Delete" at bounding box center [603, 302] width 86 height 25
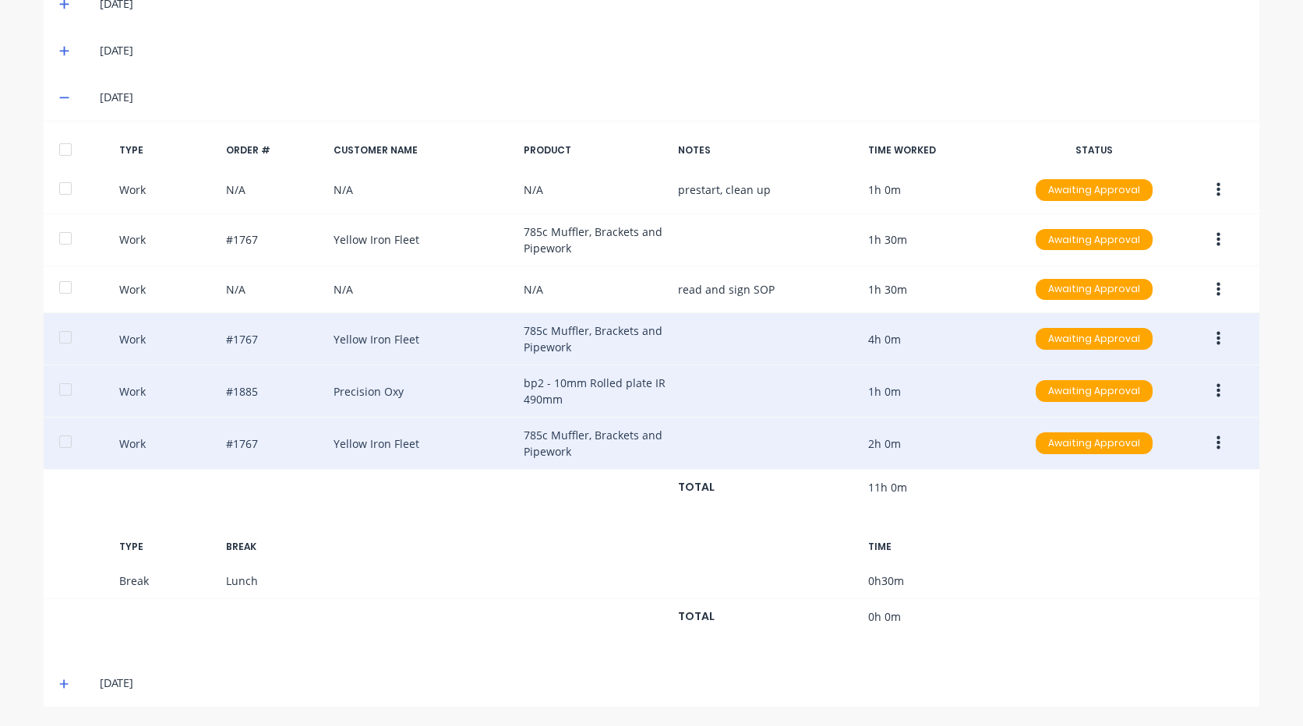
scroll to position [476, 0]
click at [59, 97] on icon at bounding box center [64, 97] width 10 height 11
